Goal: Task Accomplishment & Management: Complete application form

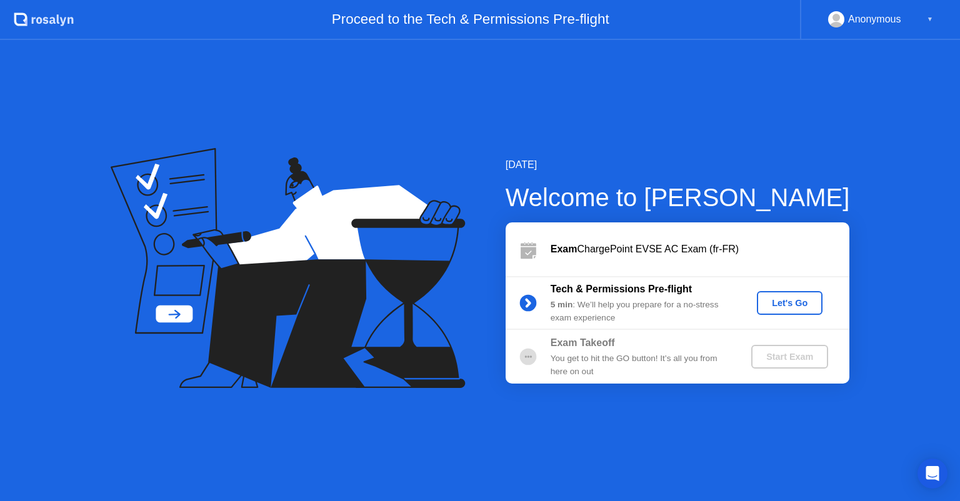
click at [802, 298] on div "Let's Go" at bounding box center [790, 303] width 56 height 10
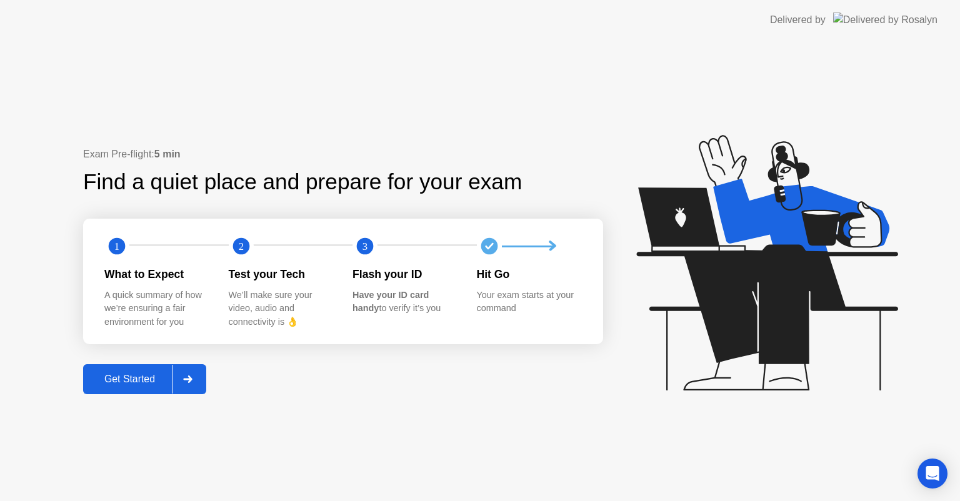
click at [121, 383] on div "Get Started" at bounding box center [130, 379] width 86 height 11
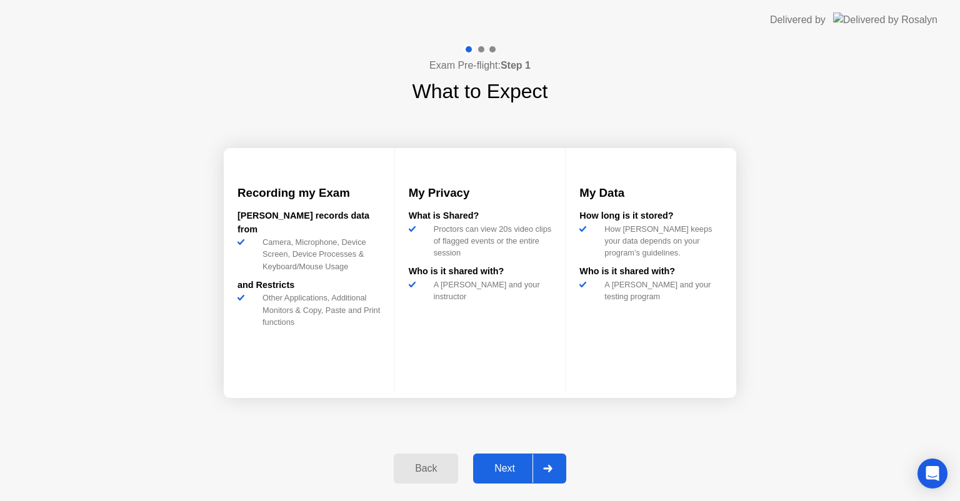
click at [506, 465] on div "Next" at bounding box center [505, 468] width 56 height 11
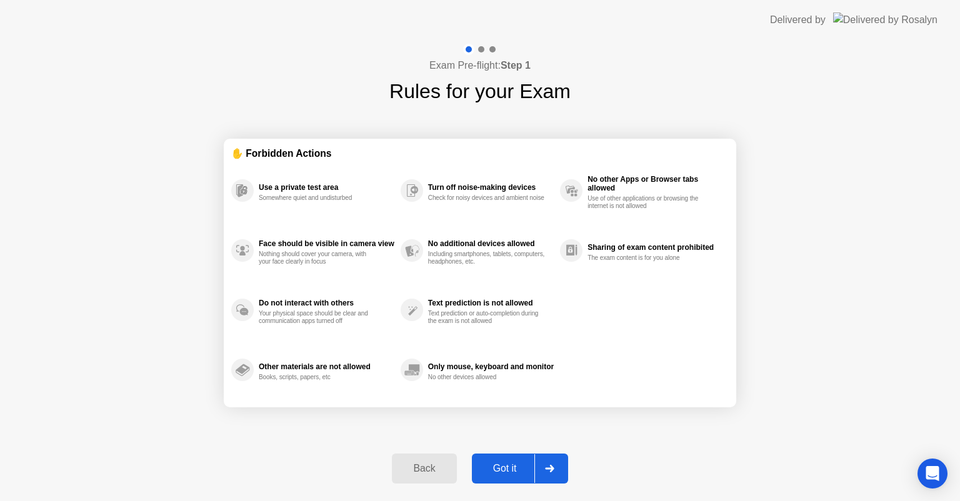
click at [506, 465] on div "Got it" at bounding box center [505, 468] width 59 height 11
select select "Available cameras"
select select "Available speakers"
select select "Available microphones"
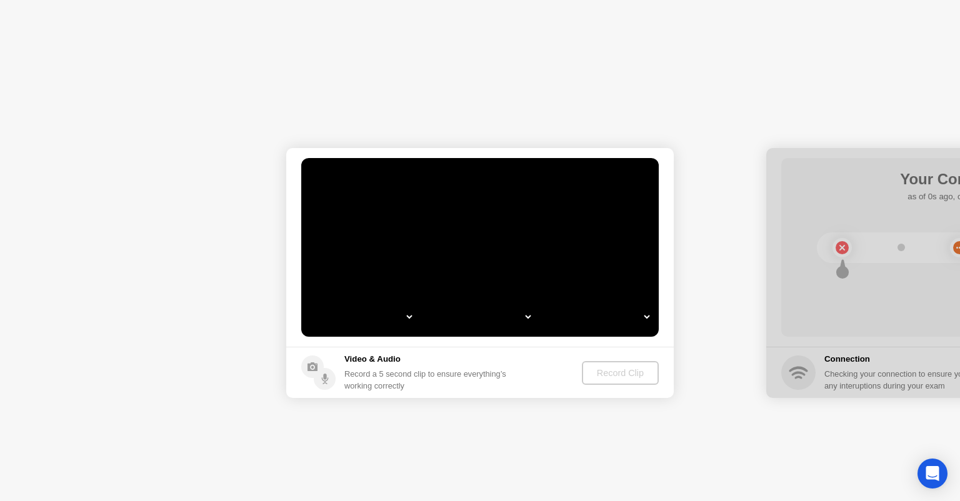
select select "*"
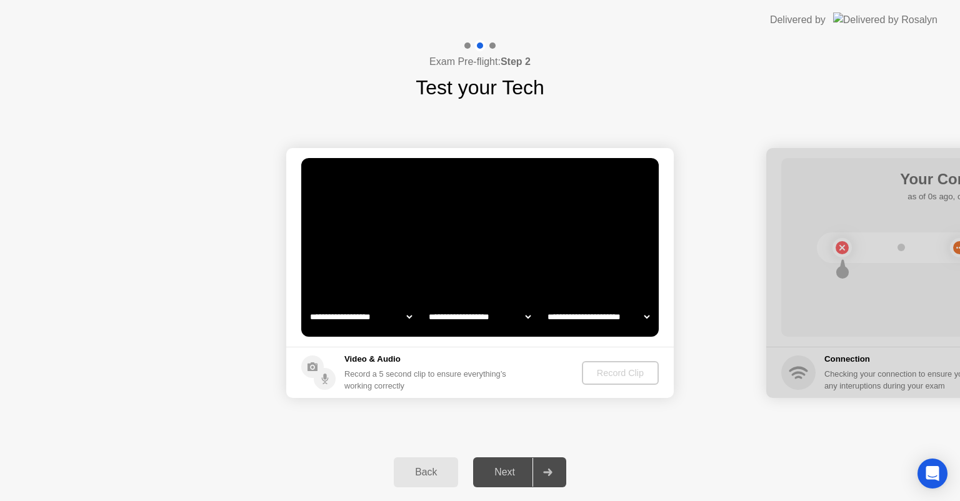
select select "**********"
select select "*******"
click at [611, 373] on div "Record Clip" at bounding box center [621, 373] width 67 height 10
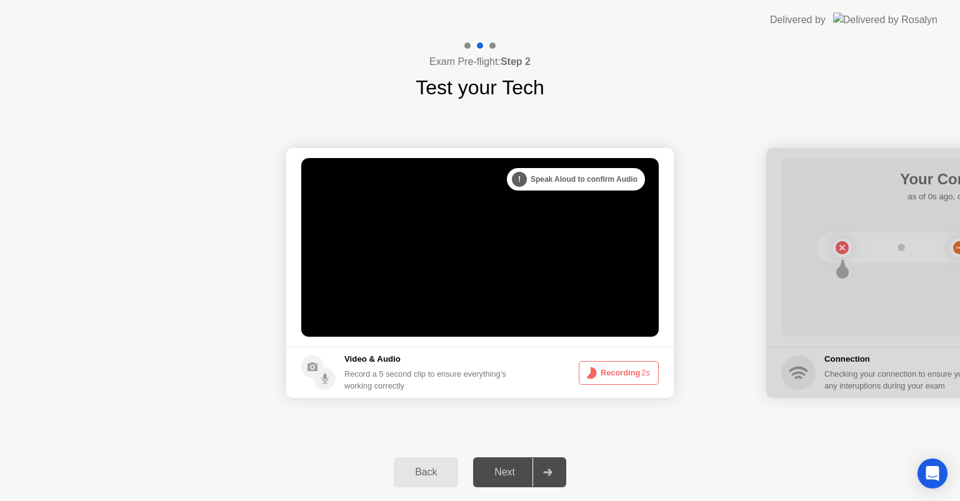
click at [611, 373] on button "Recording 2s" at bounding box center [619, 373] width 80 height 24
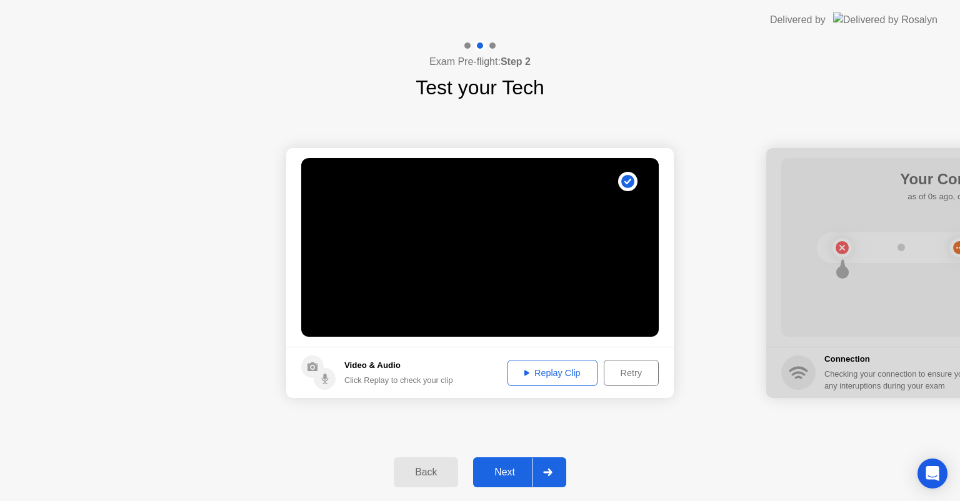
click at [545, 375] on div "Replay Clip" at bounding box center [552, 373] width 81 height 10
click at [508, 471] on div "Next" at bounding box center [505, 472] width 56 height 11
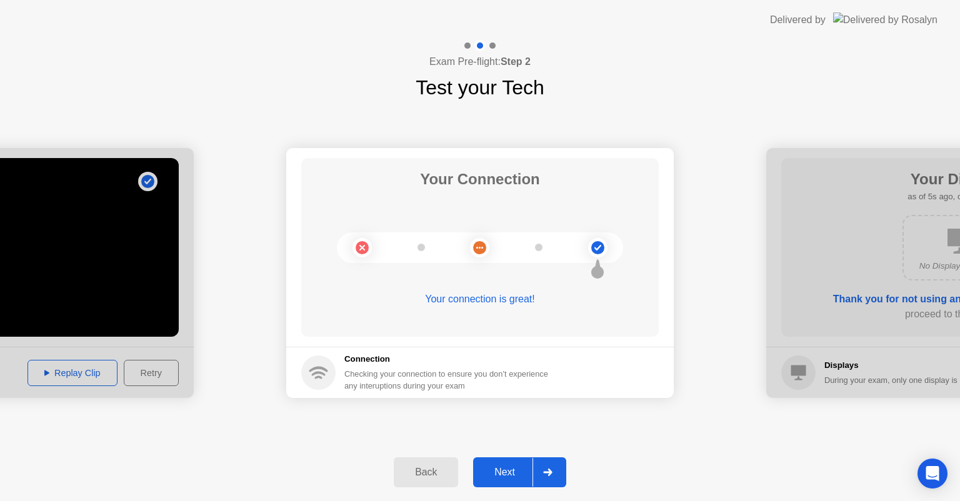
click at [516, 470] on div "Next" at bounding box center [505, 472] width 56 height 11
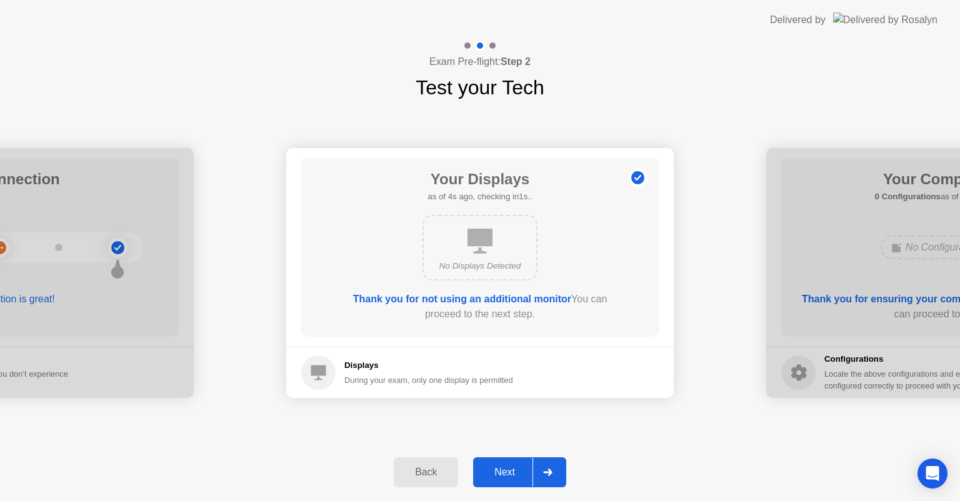
click at [510, 476] on div "Next" at bounding box center [505, 472] width 56 height 11
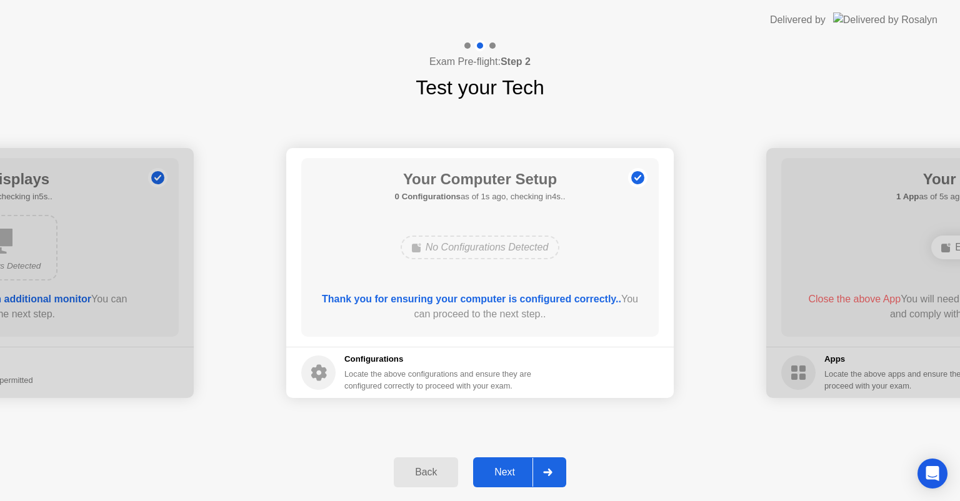
click at [510, 476] on div "Next" at bounding box center [505, 472] width 56 height 11
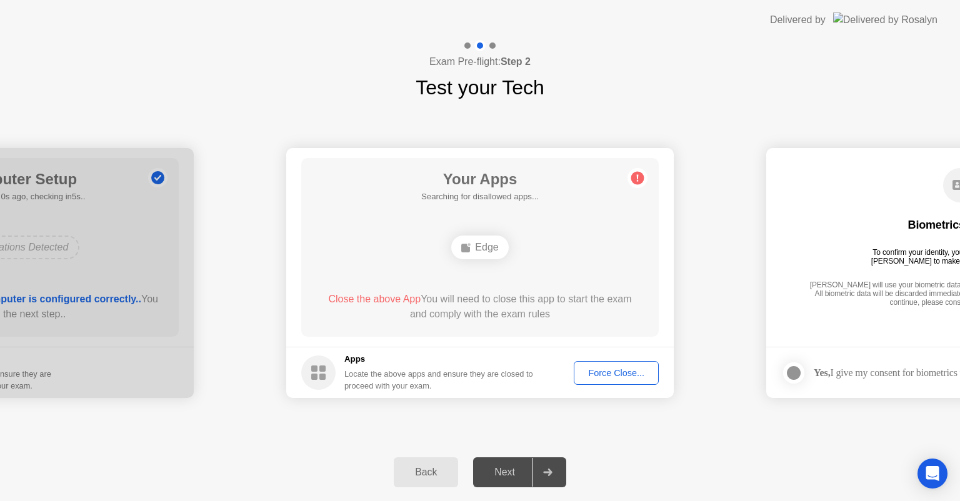
click at [489, 250] on div "Edge" at bounding box center [479, 248] width 57 height 24
click at [592, 370] on div "Force Close..." at bounding box center [616, 373] width 76 height 10
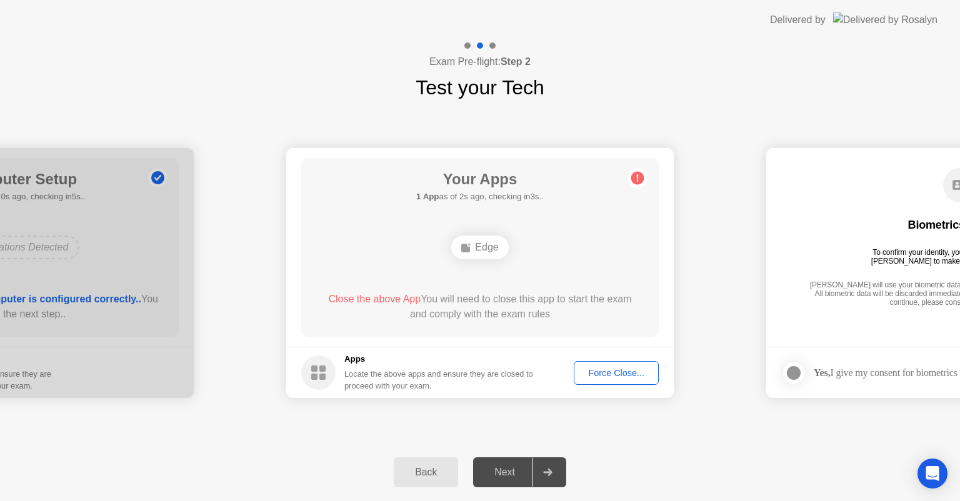
click at [474, 248] on div "Edge" at bounding box center [479, 248] width 57 height 24
click at [615, 374] on div "Force Close..." at bounding box center [616, 373] width 76 height 10
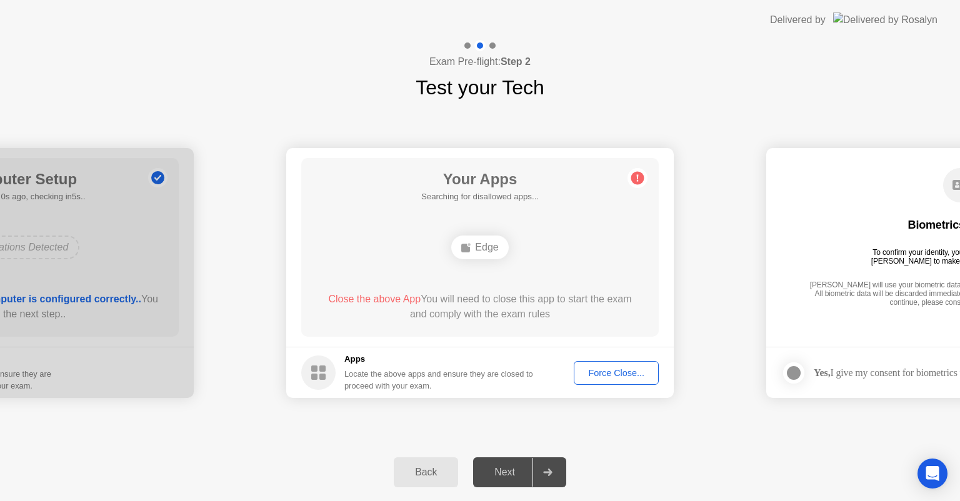
click at [504, 475] on div "Next" at bounding box center [505, 472] width 56 height 11
click at [635, 178] on circle at bounding box center [637, 178] width 13 height 13
click at [621, 370] on div "Force Close..." at bounding box center [616, 373] width 76 height 10
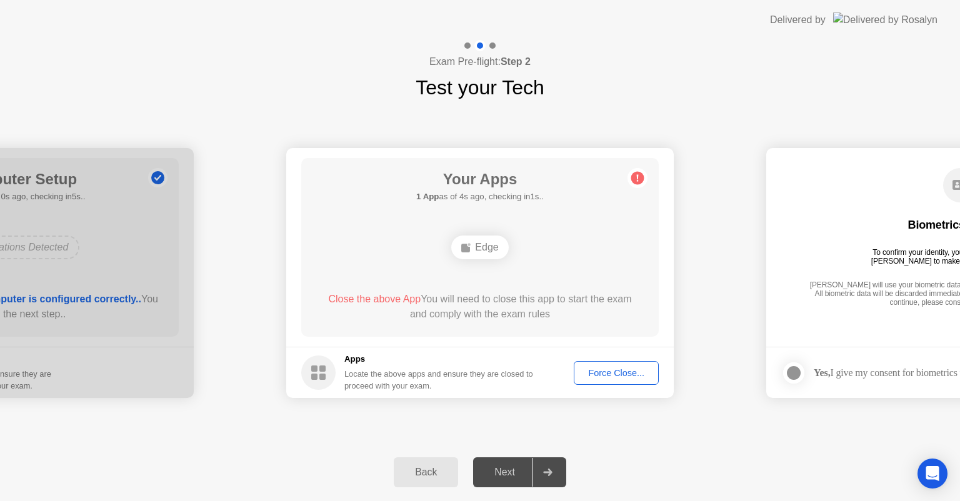
click at [615, 375] on div "Force Close..." at bounding box center [616, 373] width 76 height 10
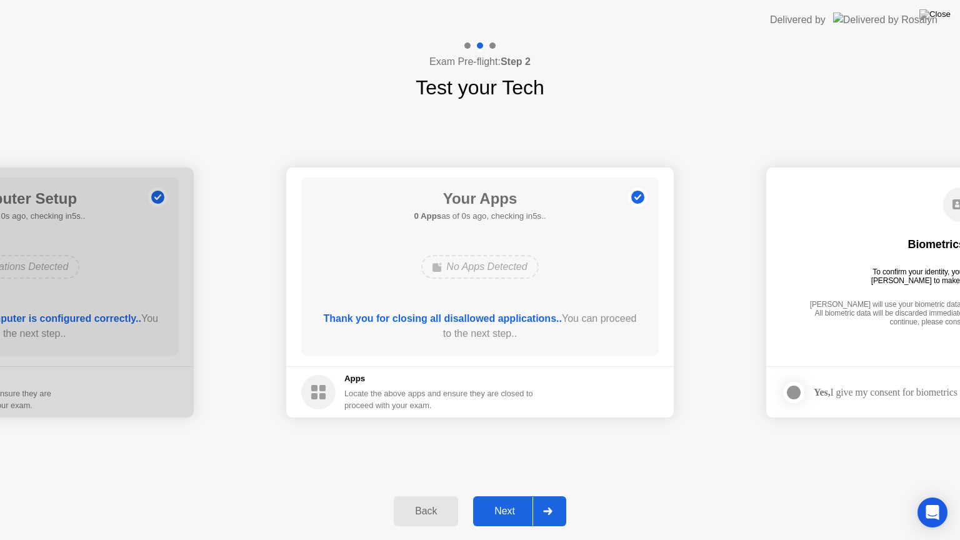
click at [608, 393] on footer "Apps Locate the above apps and ensure they are closed to proceed with your exam." at bounding box center [480, 391] width 388 height 51
click at [503, 498] on button "Next" at bounding box center [519, 511] width 93 height 30
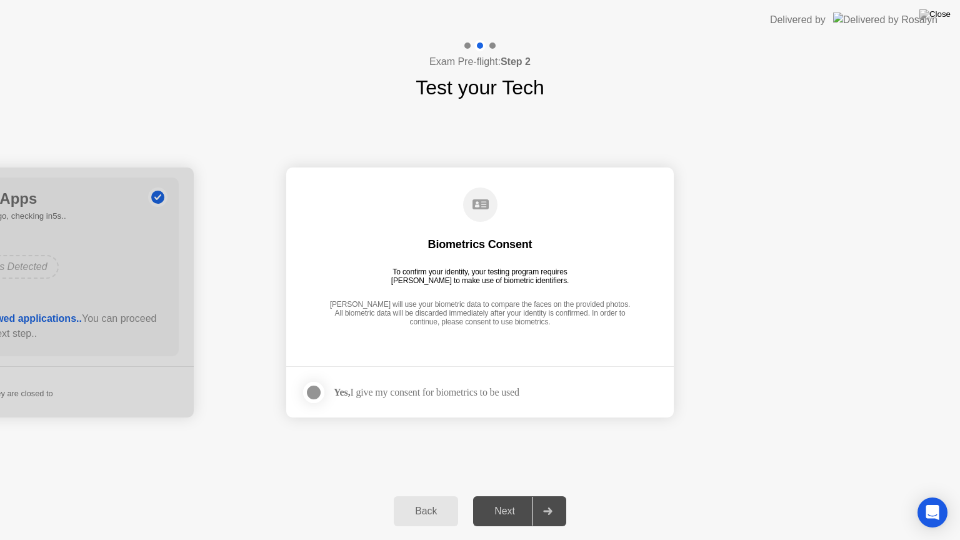
click at [310, 391] on div at bounding box center [313, 392] width 15 height 15
click at [499, 501] on div "Next" at bounding box center [505, 511] width 56 height 11
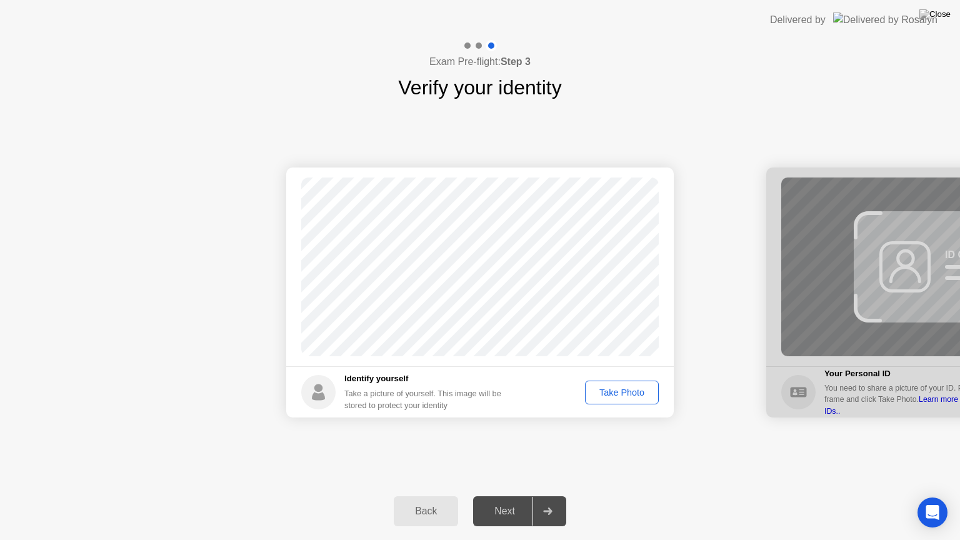
click at [609, 392] on div "Take Photo" at bounding box center [622, 393] width 65 height 10
click at [503, 501] on div "Next" at bounding box center [505, 511] width 56 height 11
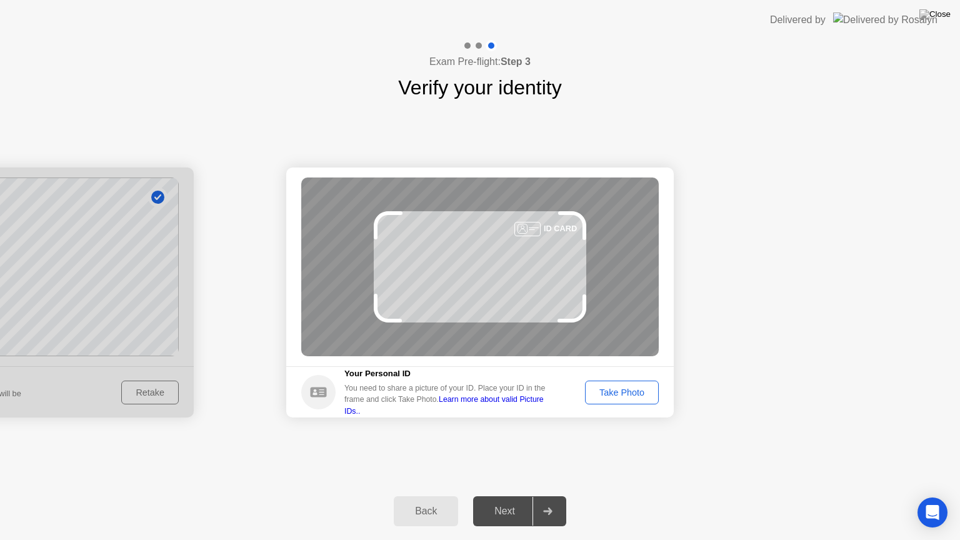
click at [616, 388] on div "Take Photo" at bounding box center [622, 393] width 65 height 10
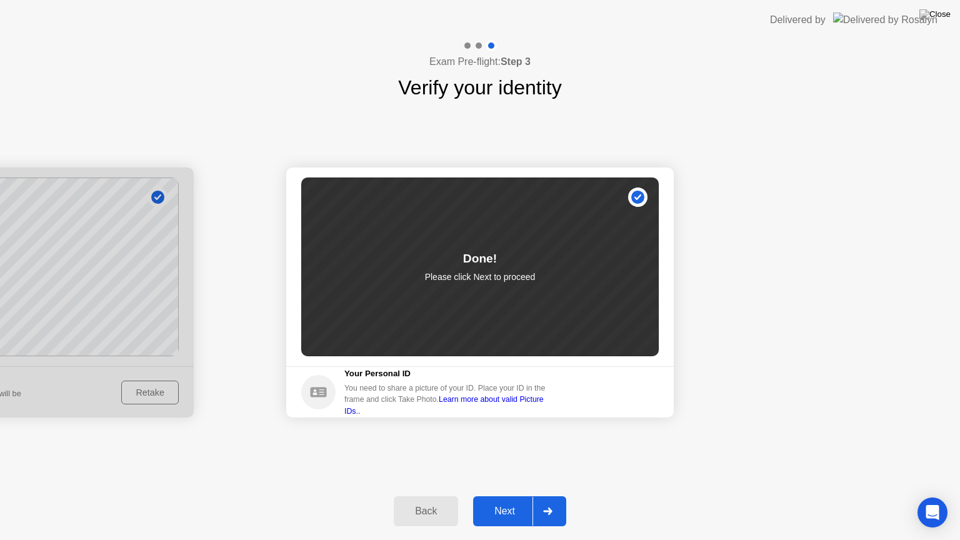
click at [502, 501] on div "Next" at bounding box center [505, 511] width 56 height 11
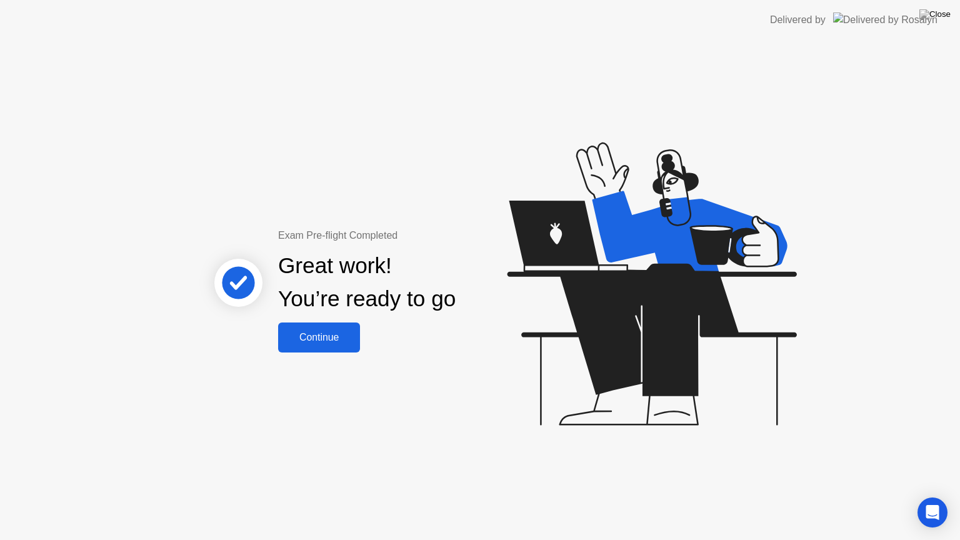
click at [343, 333] on div "Continue" at bounding box center [319, 337] width 74 height 11
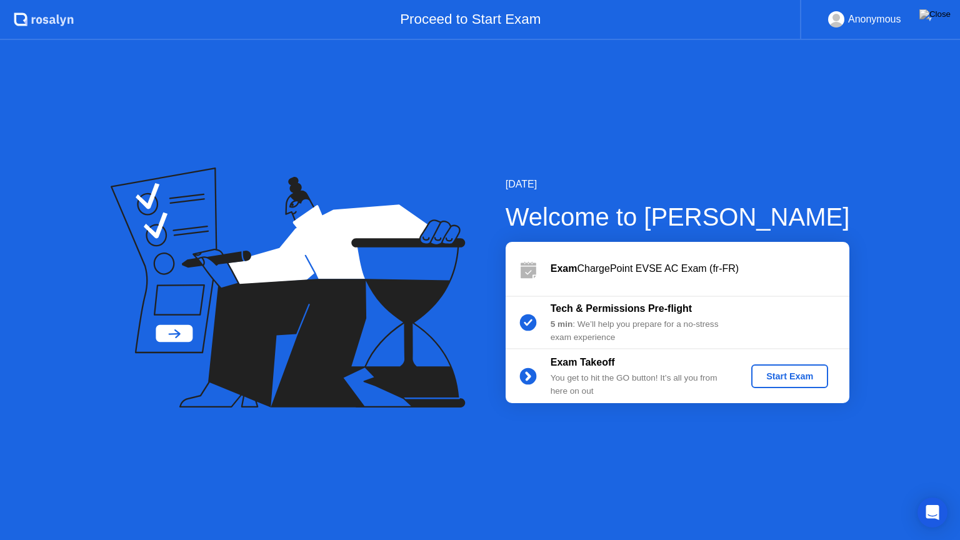
click at [796, 378] on div "Start Exam" at bounding box center [790, 376] width 67 height 10
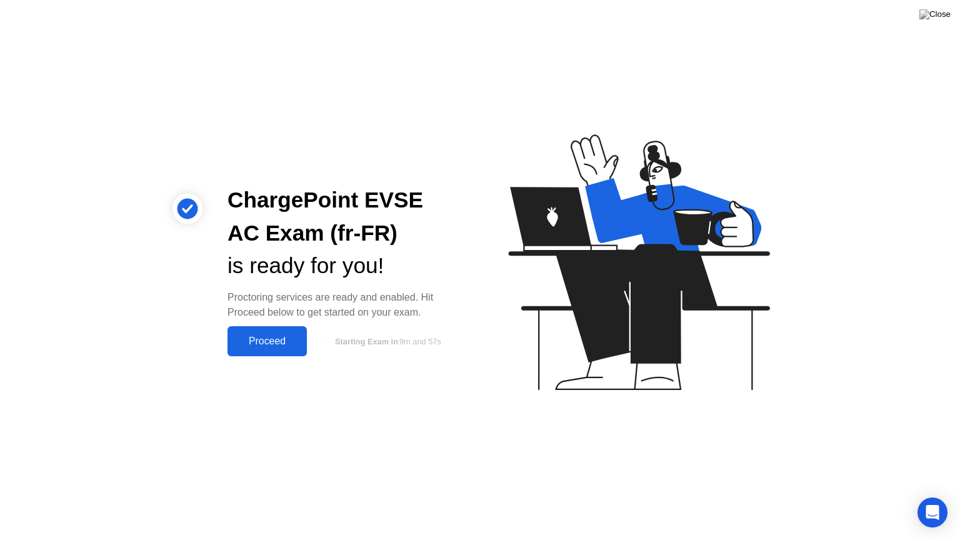
click at [264, 350] on button "Proceed" at bounding box center [267, 341] width 79 height 30
